Goal: Ask a question

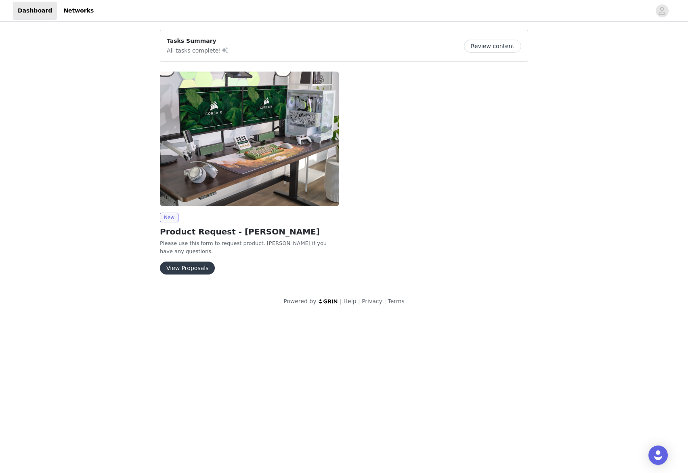
click at [169, 262] on button "View Proposals" at bounding box center [187, 267] width 55 height 13
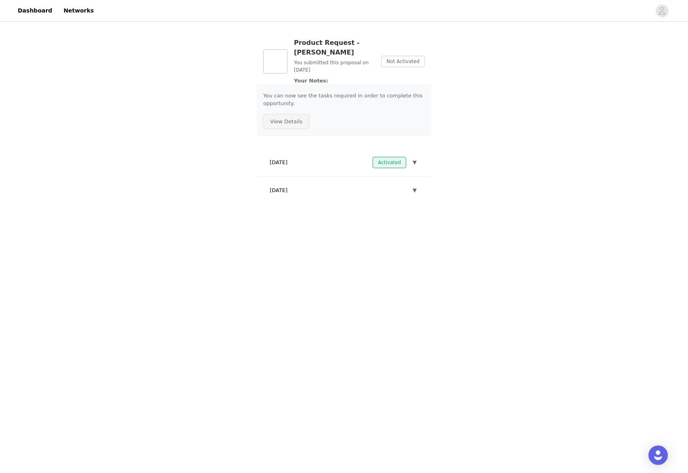
click at [287, 114] on button "View Details" at bounding box center [286, 121] width 46 height 15
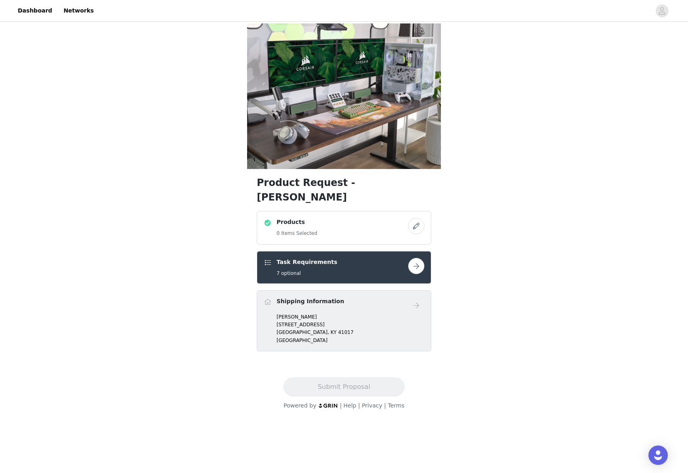
click at [419, 218] on button "button" at bounding box center [416, 226] width 16 height 16
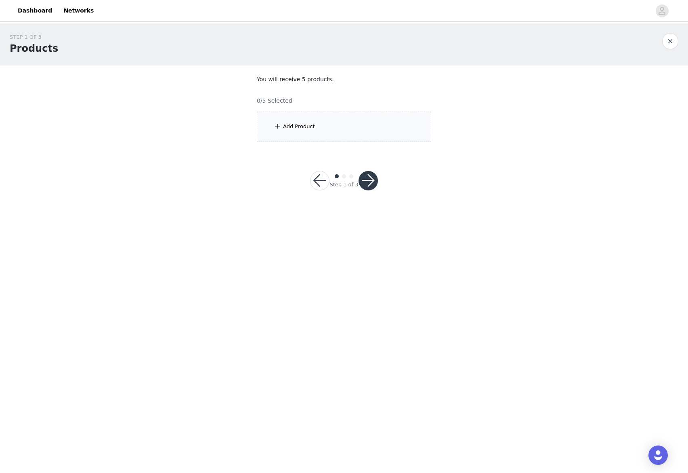
click at [320, 131] on div "Add Product" at bounding box center [344, 126] width 175 height 30
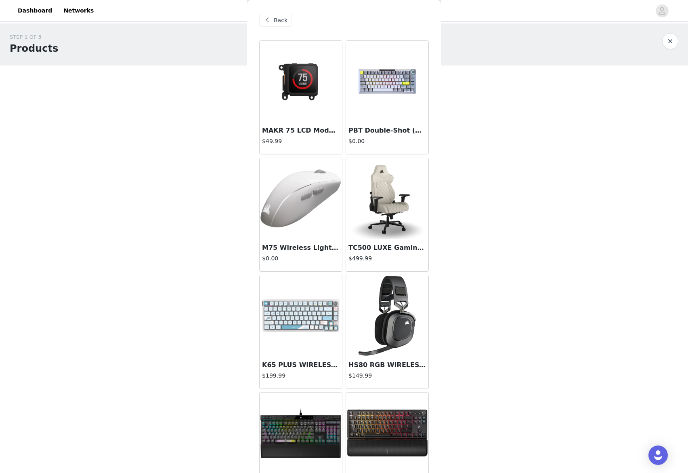
click at [271, 14] on div "Back" at bounding box center [344, 20] width 170 height 40
click at [275, 17] on span "Back" at bounding box center [281, 20] width 14 height 8
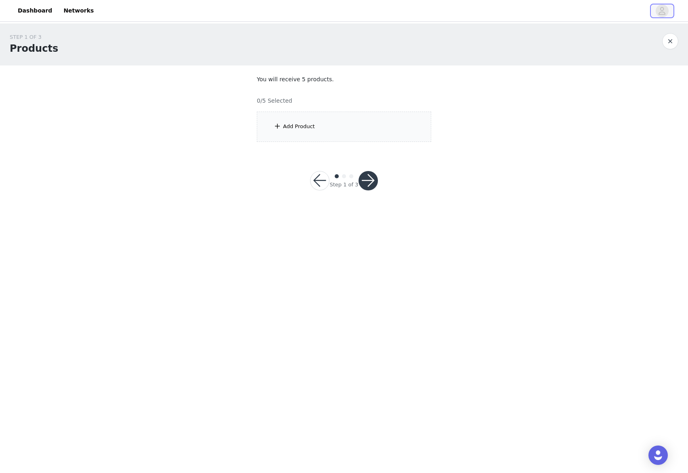
click at [659, 5] on icon "avatar" at bounding box center [662, 10] width 8 height 13
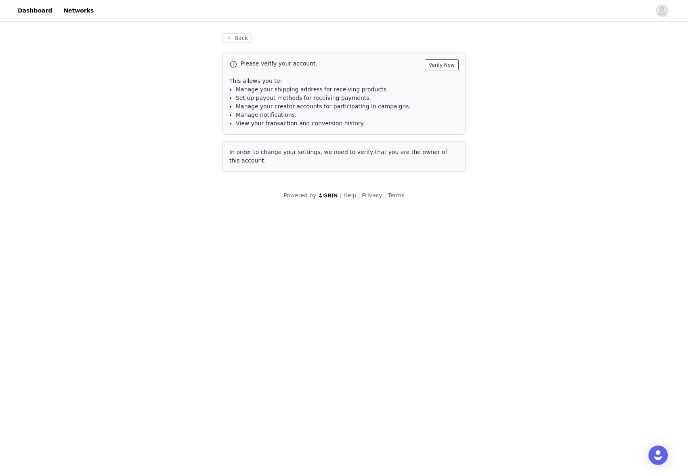
click at [456, 62] on button "Verify Now" at bounding box center [442, 64] width 34 height 11
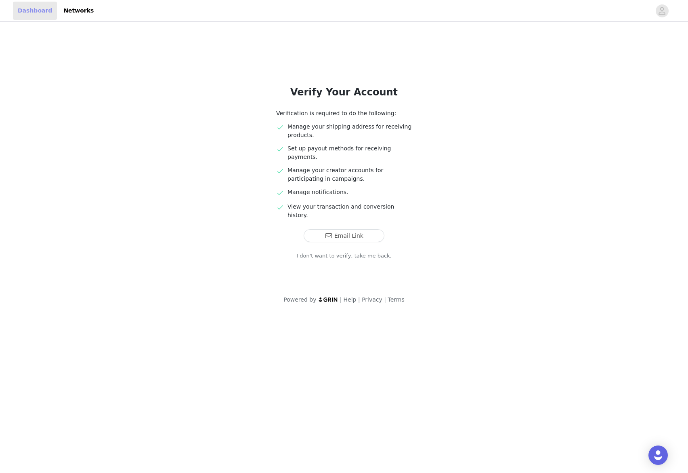
click at [38, 11] on link "Dashboard" at bounding box center [35, 11] width 44 height 18
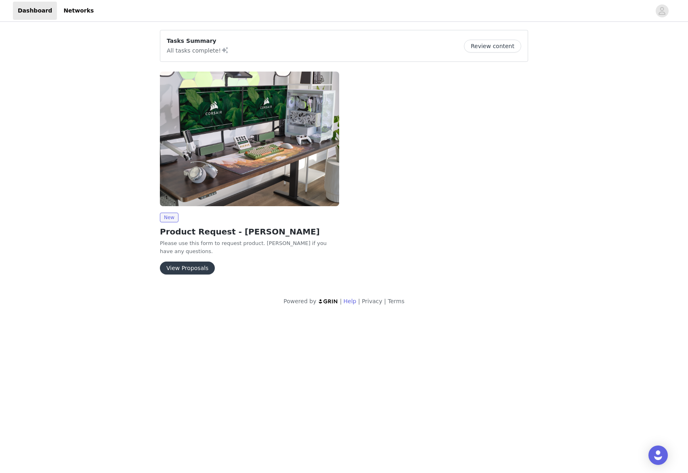
click at [353, 298] on link "Help" at bounding box center [350, 301] width 13 height 6
click at [661, 450] on img "Open Intercom Messenger" at bounding box center [658, 455] width 11 height 11
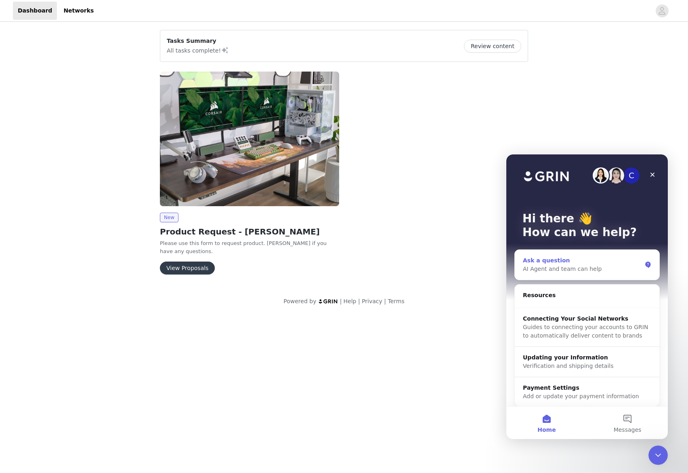
click at [583, 271] on div "AI Agent and team can help" at bounding box center [582, 269] width 119 height 8
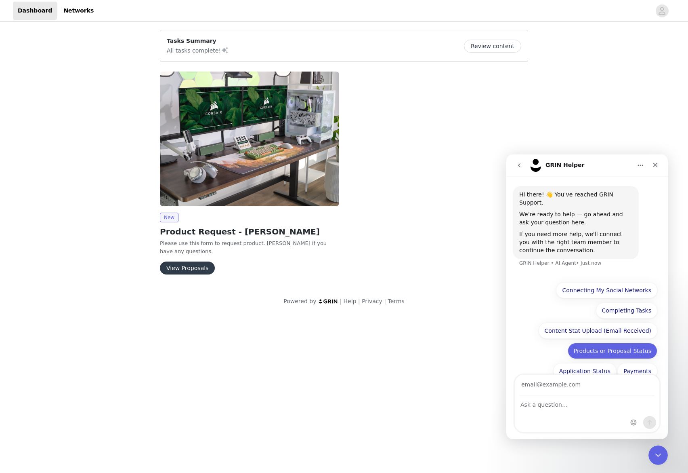
click at [635, 345] on button "Products or Proposal Status" at bounding box center [613, 351] width 90 height 16
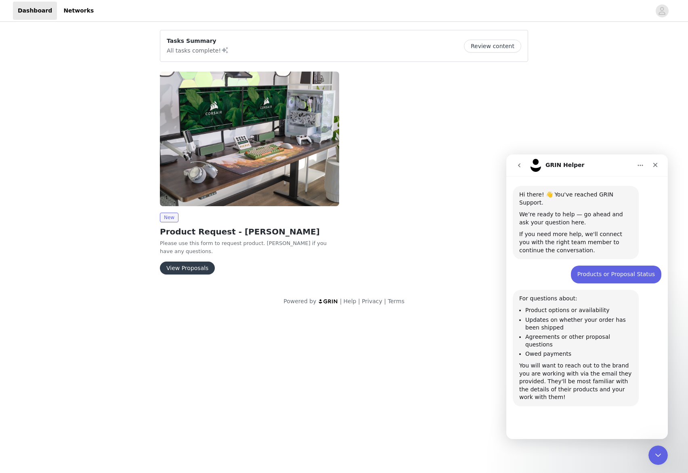
click at [601, 421] on button "✅ Got it!" at bounding box center [597, 429] width 39 height 16
type input "[EMAIL_ADDRESS][DOMAIN_NAME]"
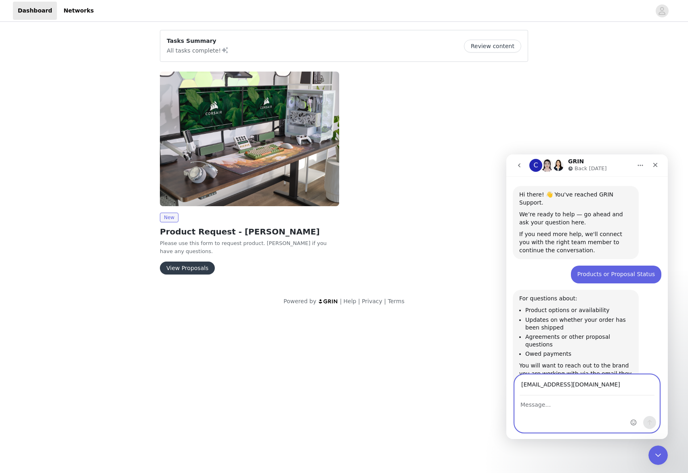
scroll to position [41, 0]
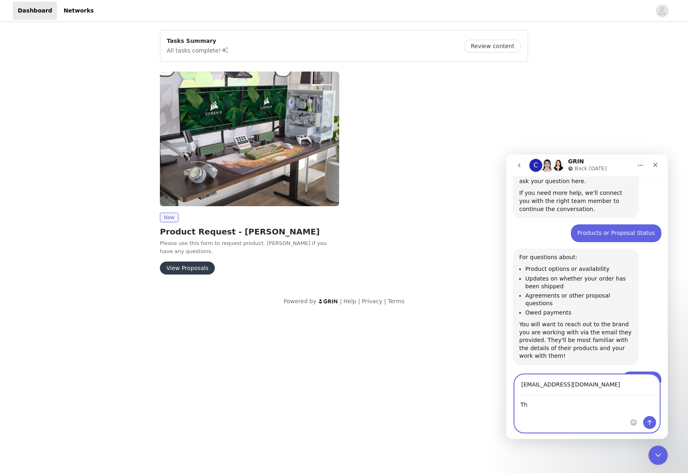
type textarea "T"
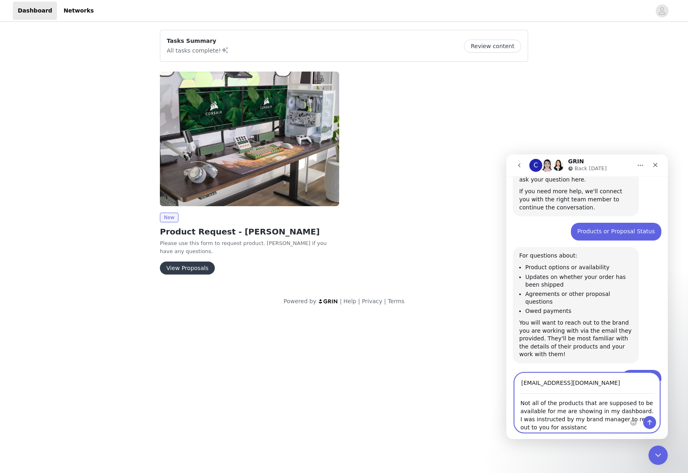
type textarea "Not all of the products that are supposed to be available for me are showing in…"
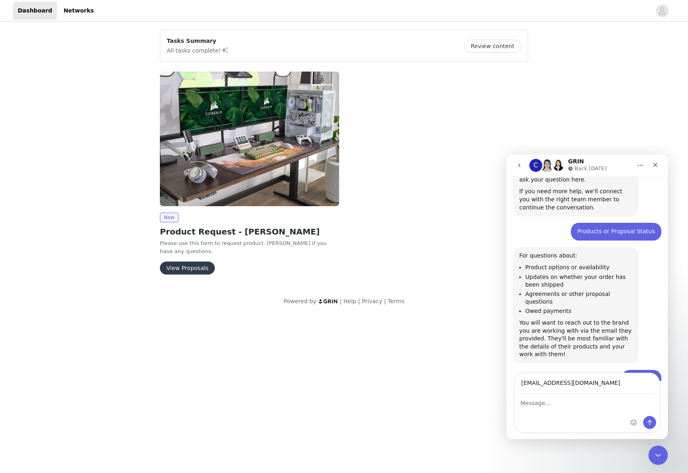
scroll to position [56, 0]
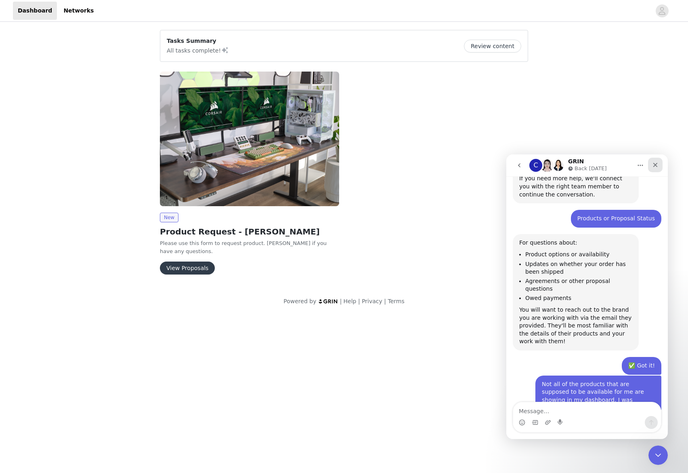
click at [654, 162] on icon "Close" at bounding box center [655, 165] width 6 height 6
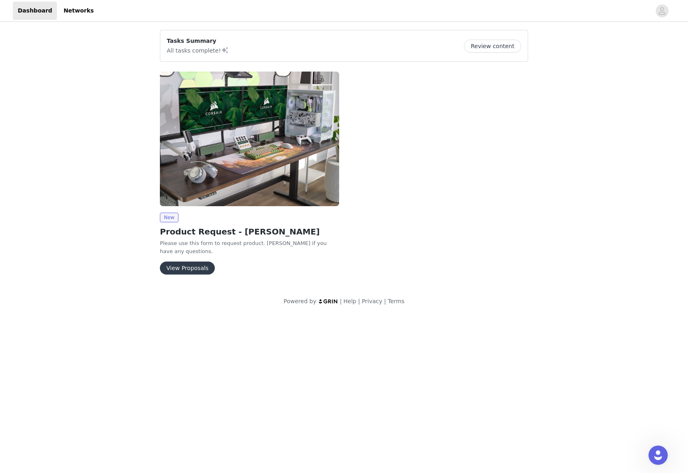
click at [611, 67] on div "Tasks Summary All tasks complete! Review content New Product Request - [PERSON_…" at bounding box center [344, 169] width 688 height 292
